Goal: Check status: Check status

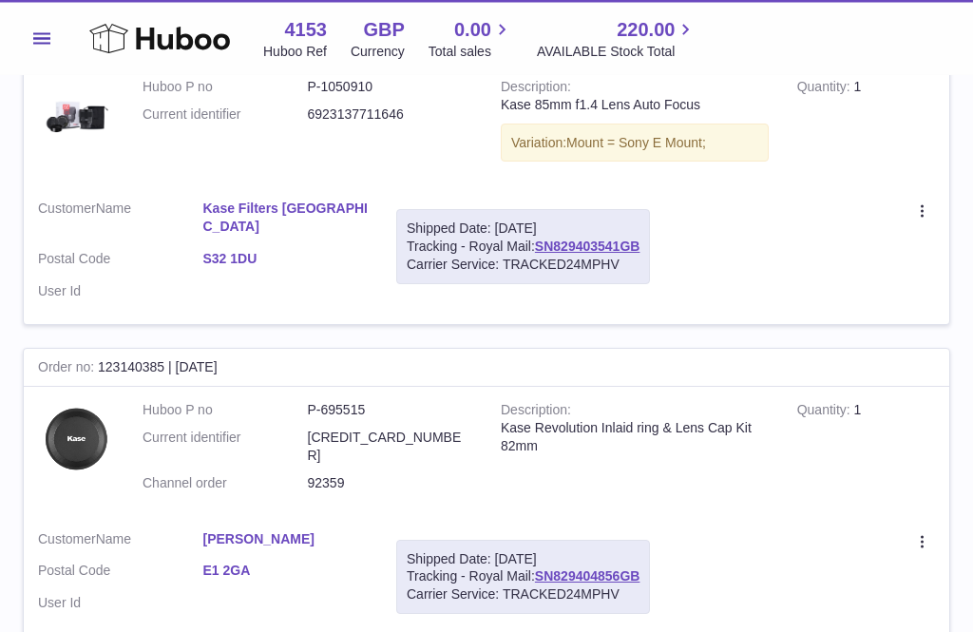
scroll to position [2874, 0]
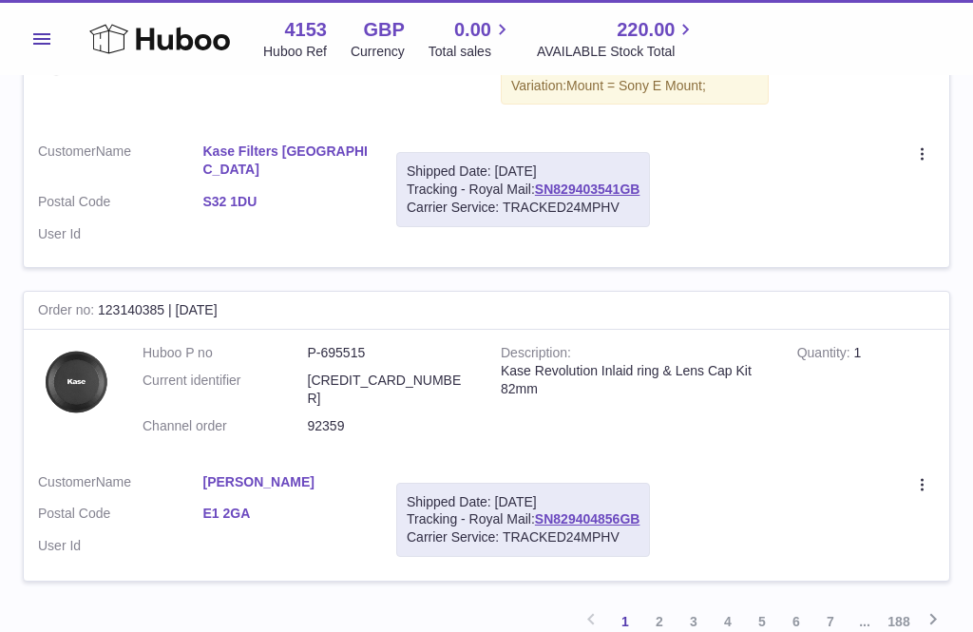
click at [668, 604] on link "2" at bounding box center [659, 621] width 34 height 34
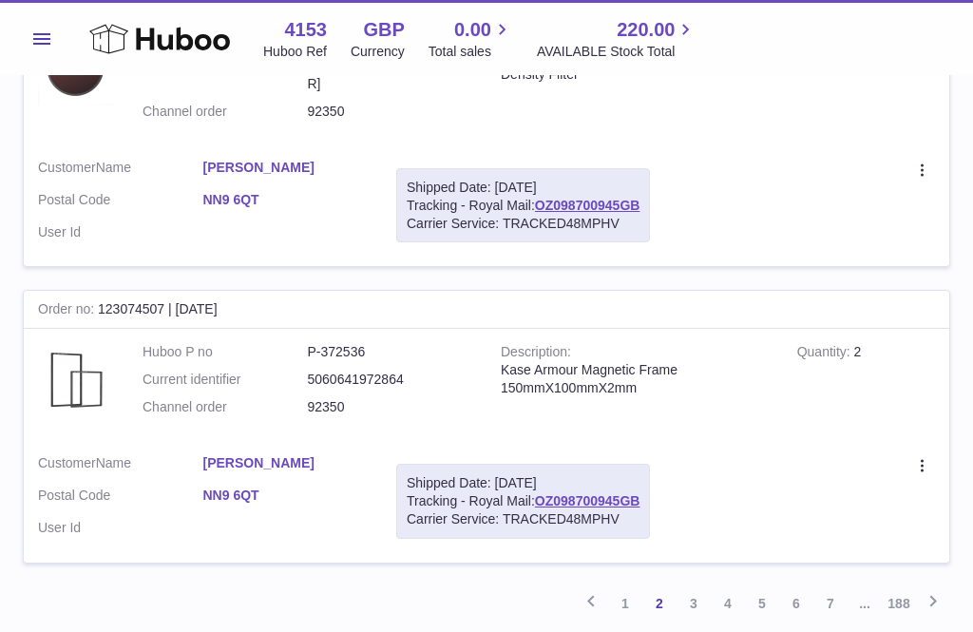
scroll to position [2817, 0]
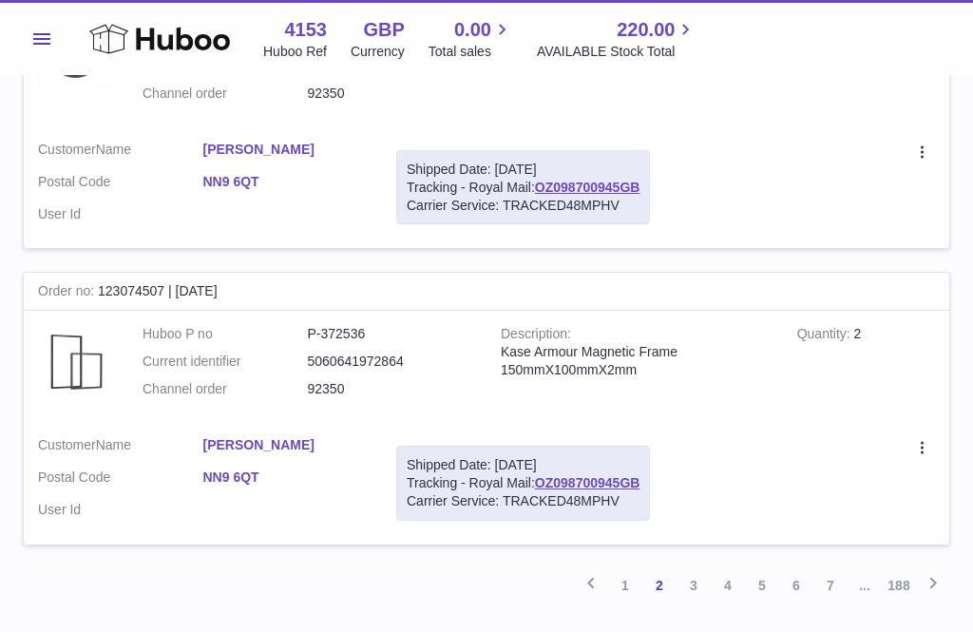
click at [702, 568] on link "3" at bounding box center [693, 585] width 34 height 34
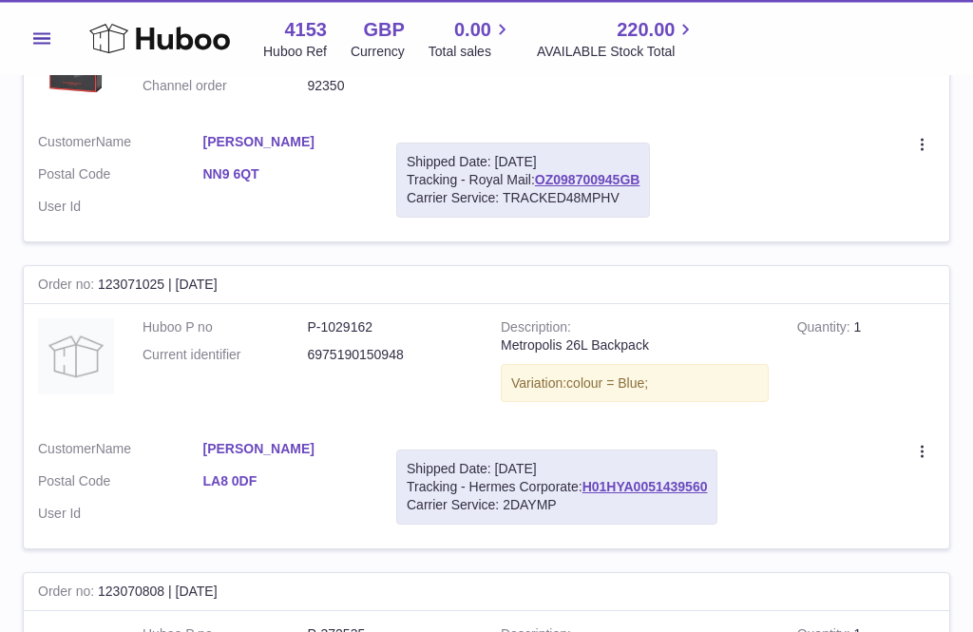
scroll to position [1327, 0]
click at [638, 479] on link "H01HYA0051439560" at bounding box center [644, 486] width 125 height 15
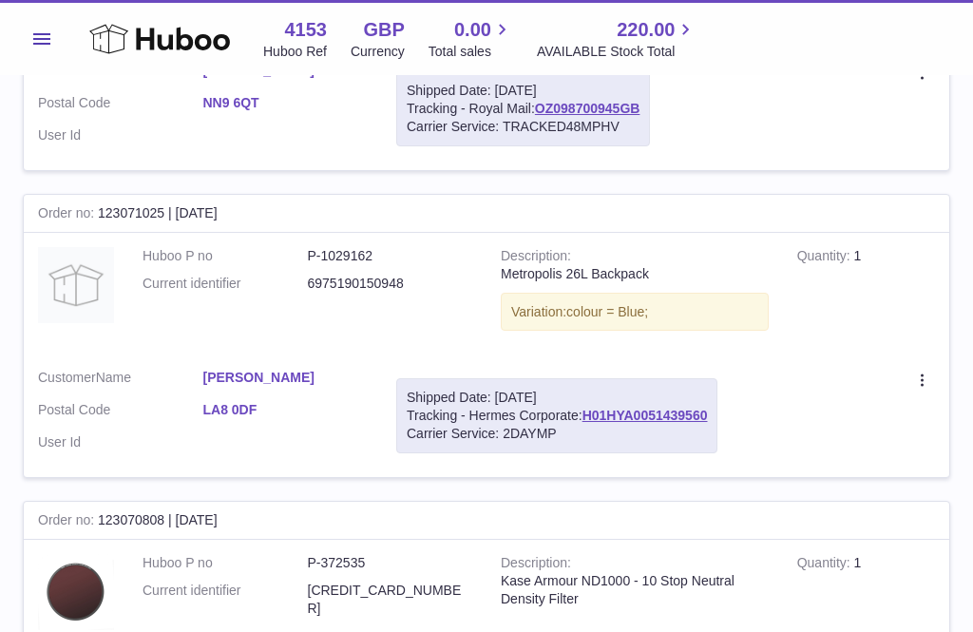
scroll to position [1398, 0]
click at [250, 370] on link "Amy Bateman" at bounding box center [285, 379] width 165 height 18
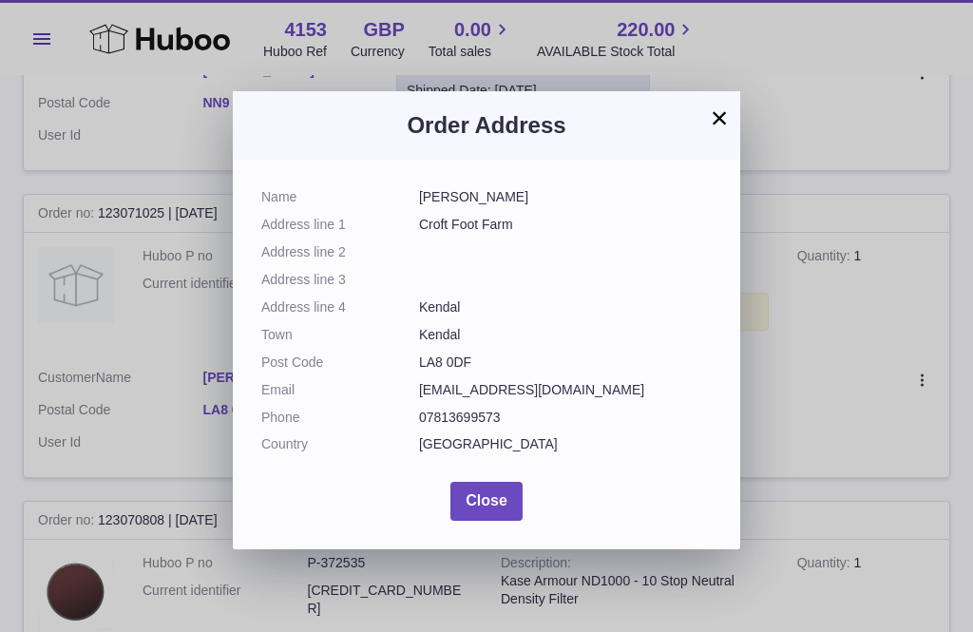
scroll to position [2, 0]
click at [491, 492] on span "Close" at bounding box center [487, 500] width 42 height 16
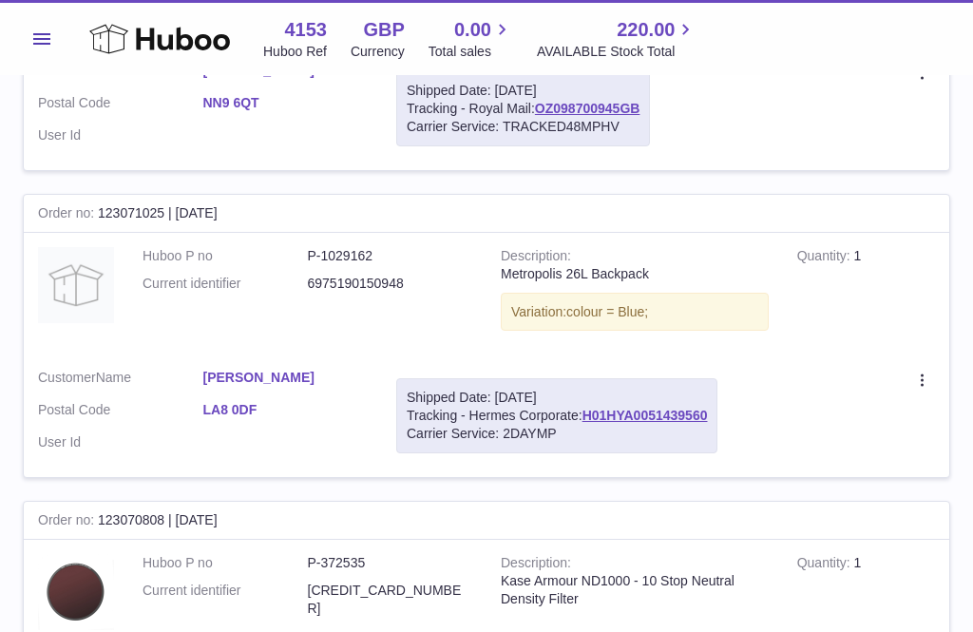
scroll to position [0, 0]
click at [927, 372] on icon at bounding box center [924, 381] width 22 height 19
click at [867, 304] on td "Quantity 1" at bounding box center [866, 294] width 166 height 123
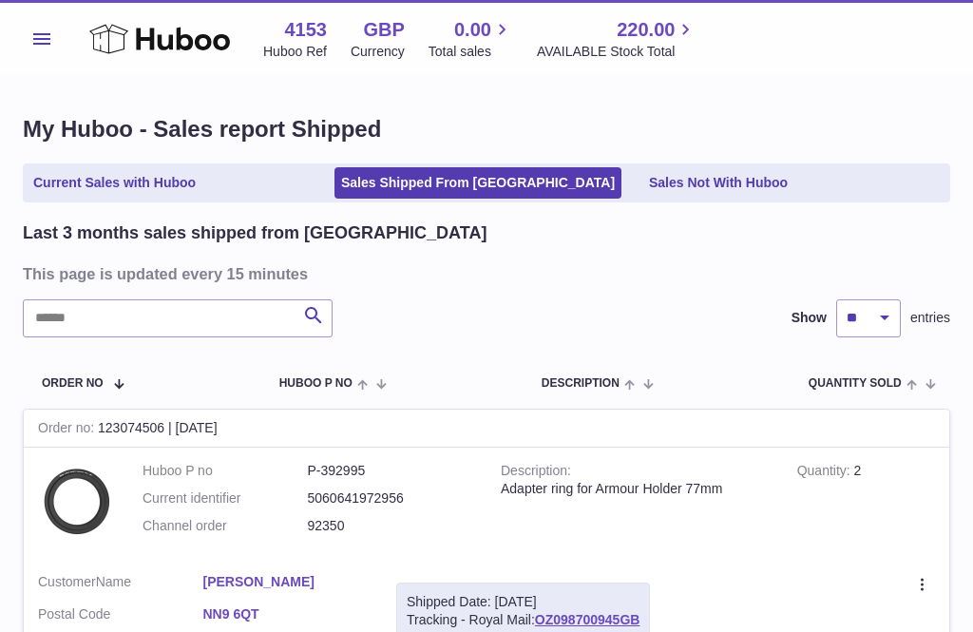
click at [728, 192] on link "Sales Not With Huboo" at bounding box center [718, 182] width 152 height 31
